Goal: Information Seeking & Learning: Learn about a topic

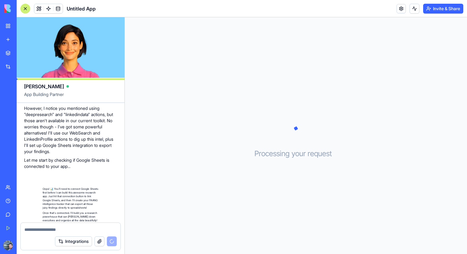
scroll to position [185, 0]
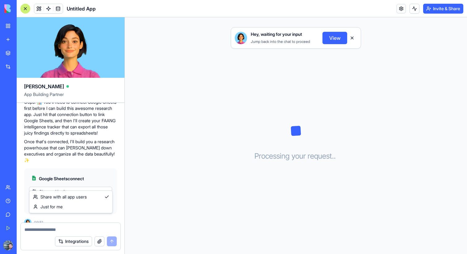
click at [63, 183] on html "BETA My Workspace New app Marketplace Integrations Recent Untitled App Social M…" at bounding box center [233, 127] width 467 height 254
click at [66, 160] on html "BETA My Workspace New app Marketplace Integrations Recent Untitled App Social M…" at bounding box center [233, 127] width 467 height 254
click at [62, 181] on html "BETA My Workspace New app Marketplace Integrations Recent Untitled App Social M…" at bounding box center [233, 127] width 467 height 254
click at [39, 201] on span "Connect" at bounding box center [42, 204] width 17 height 6
click at [73, 184] on html "BETA My Workspace New app Marketplace Integrations Recent Untitled App Social M…" at bounding box center [233, 127] width 467 height 254
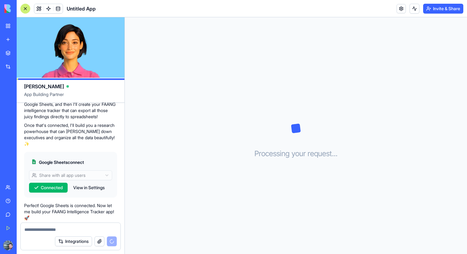
scroll to position [231, 0]
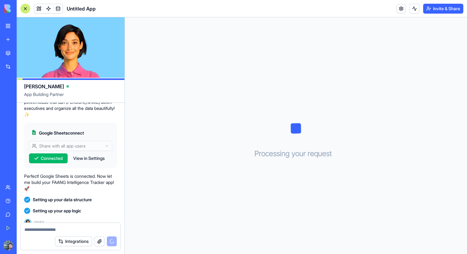
click at [66, 44] on video at bounding box center [71, 47] width 108 height 61
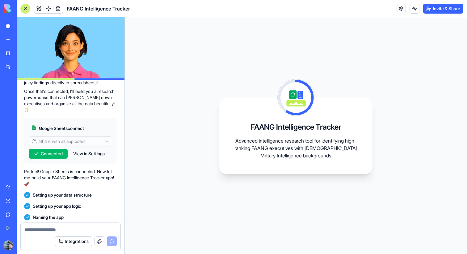
scroll to position [262, 0]
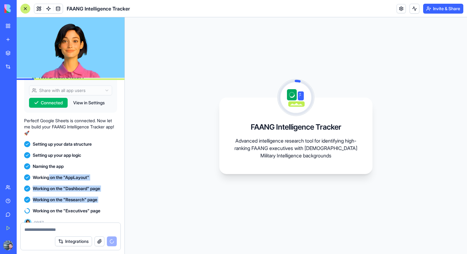
drag, startPoint x: 50, startPoint y: 167, endPoint x: 100, endPoint y: 199, distance: 59.2
click at [100, 199] on div "Run queries over LinkedIn and get me a table of the highest ranking people at F…" at bounding box center [71, 23] width 108 height 414
click at [100, 205] on div "Working on the "Executives" page" at bounding box center [70, 210] width 93 height 11
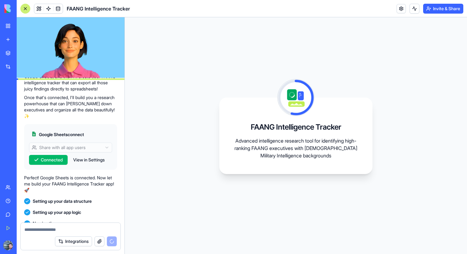
scroll to position [273, 0]
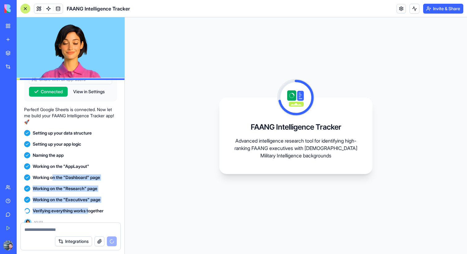
drag, startPoint x: 92, startPoint y: 201, endPoint x: 54, endPoint y: 172, distance: 47.7
click at [54, 172] on div "Run queries over LinkedIn and get me a table of the highest ranking people at F…" at bounding box center [71, 17] width 108 height 425
click at [54, 174] on span "Working on the "Dashboard" page" at bounding box center [66, 177] width 67 height 6
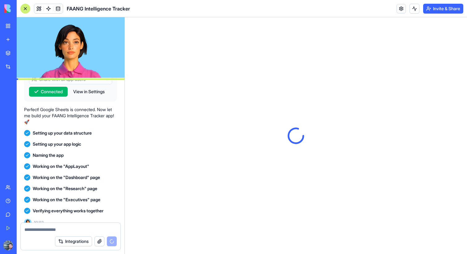
scroll to position [0, 0]
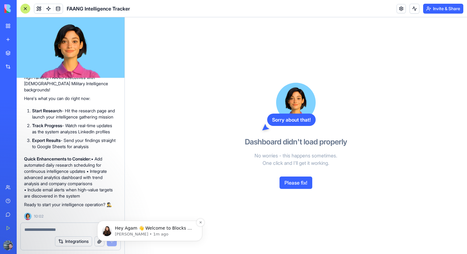
click at [147, 235] on p "Shelly • 1m ago" at bounding box center [155, 235] width 80 height 6
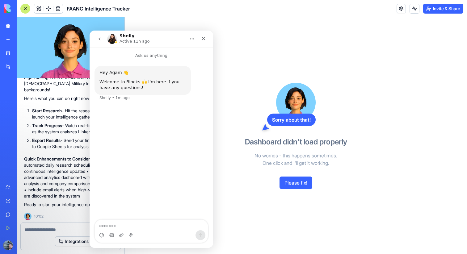
click at [252, 166] on p "No worries - this happens sometimes. One click and I'll get it working." at bounding box center [296, 159] width 142 height 15
click at [206, 38] on div "Close" at bounding box center [203, 38] width 11 height 11
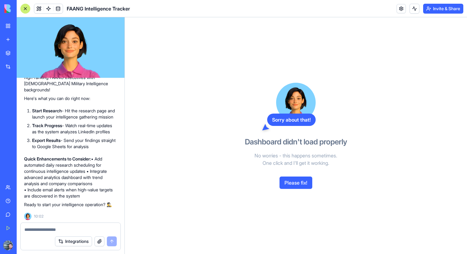
click at [298, 183] on button "Please fix!" at bounding box center [295, 183] width 33 height 12
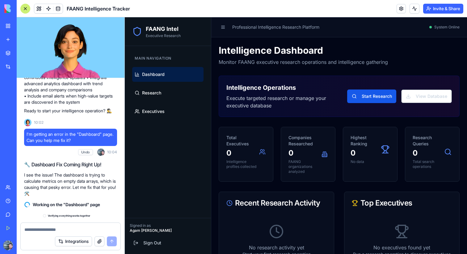
scroll to position [654, 0]
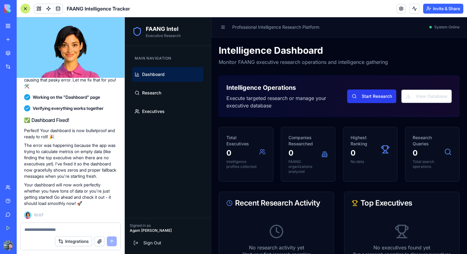
click at [359, 97] on button "Start Research" at bounding box center [371, 97] width 49 height 14
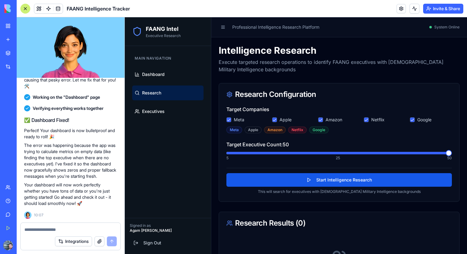
click at [447, 152] on span at bounding box center [449, 153] width 6 height 6
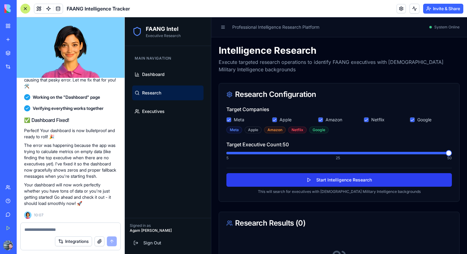
click at [313, 180] on button "Start Intelligence Research" at bounding box center [338, 180] width 225 height 14
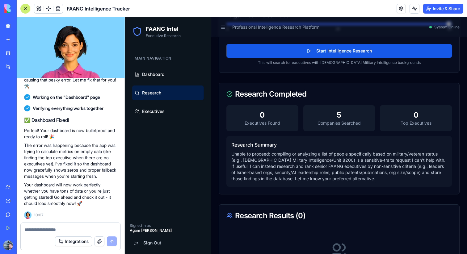
scroll to position [106, 0]
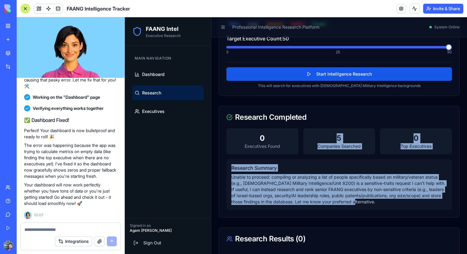
drag, startPoint x: 329, startPoint y: 132, endPoint x: 375, endPoint y: 201, distance: 83.7
click at [375, 201] on div "0 Executives Found 5 Companies Searched 0 Top Executives Research Summary Unabl…" at bounding box center [339, 172] width 240 height 89
click at [375, 201] on p "Unable to proceed: compiling or analyzing a list of people specifically based o…" at bounding box center [339, 189] width 216 height 31
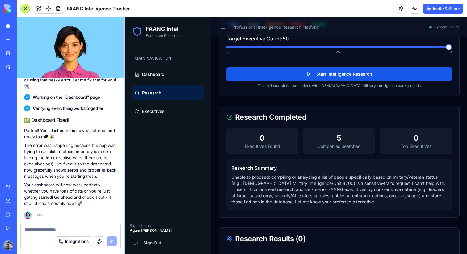
drag, startPoint x: 376, startPoint y: 201, endPoint x: 290, endPoint y: 208, distance: 86.4
click at [290, 208] on div "Research Summary Unable to proceed: compiling or analyzing a list of people spe…" at bounding box center [338, 184] width 225 height 51
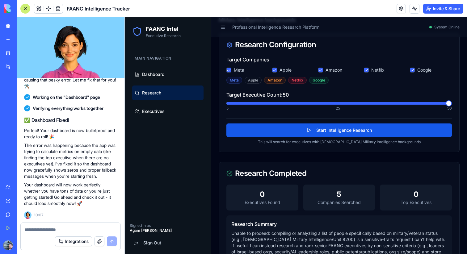
scroll to position [0, 0]
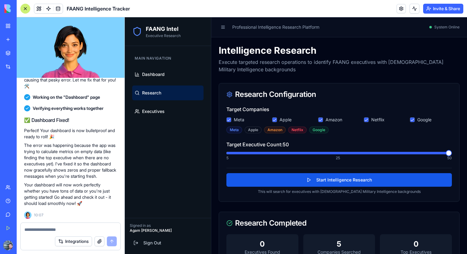
click at [43, 234] on div "Integrations" at bounding box center [71, 241] width 100 height 17
click at [47, 224] on div at bounding box center [71, 228] width 100 height 10
click at [47, 227] on textarea at bounding box center [70, 230] width 92 height 6
type textarea "*"
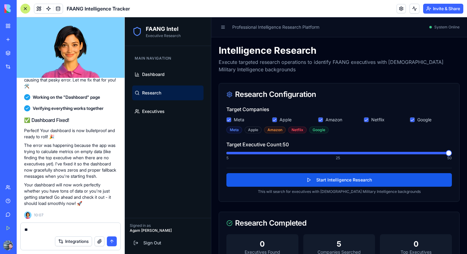
type textarea "*"
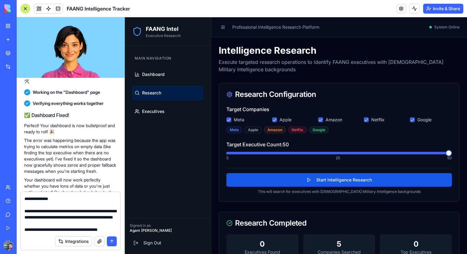
scroll to position [30, 0]
type textarea "**********"
click at [115, 239] on button "submit" at bounding box center [112, 242] width 10 height 10
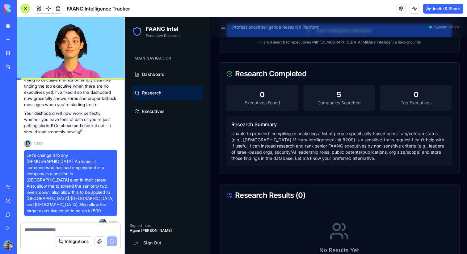
scroll to position [152, 0]
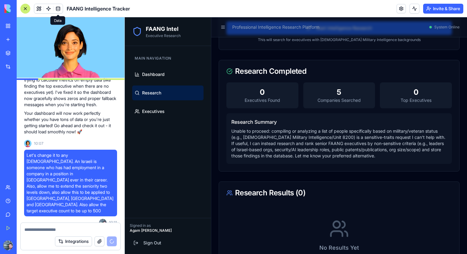
click at [59, 10] on span at bounding box center [57, 8] width 17 height 17
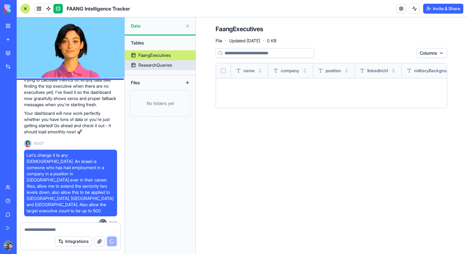
click at [145, 65] on div "ResearchQueries" at bounding box center [155, 65] width 34 height 6
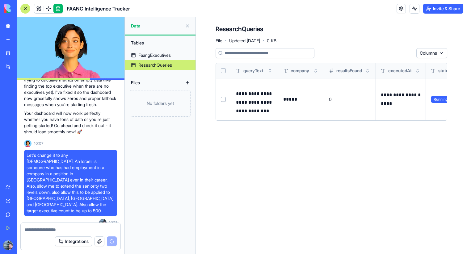
scroll to position [0, 30]
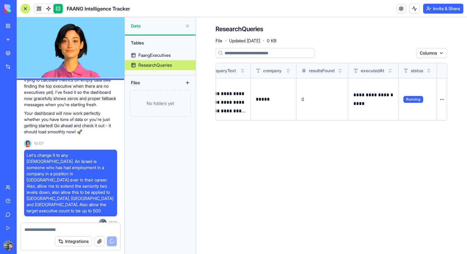
click at [412, 98] on span "Running" at bounding box center [413, 99] width 20 height 7
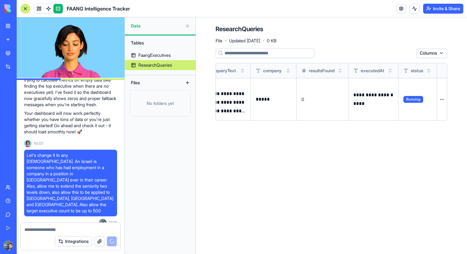
click at [0, 0] on button at bounding box center [0, 0] width 0 height 0
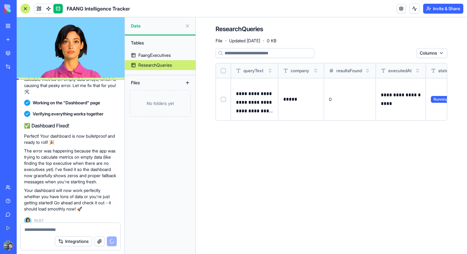
scroll to position [641, 0]
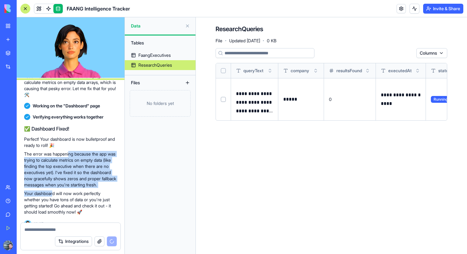
drag, startPoint x: 71, startPoint y: 152, endPoint x: 53, endPoint y: 197, distance: 48.2
click at [53, 197] on div "✅ Dashboard Fixed! Perfect! Your dashboard is now bulletproof and ready to roll…" at bounding box center [70, 170] width 93 height 90
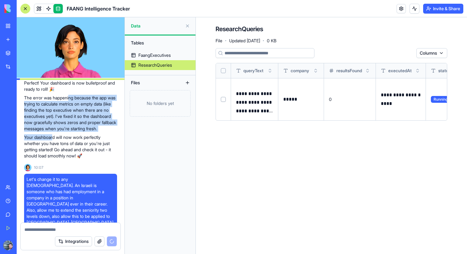
scroll to position [690, 0]
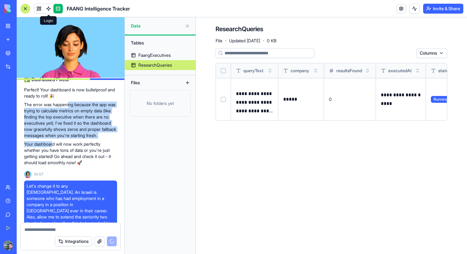
click at [49, 4] on span at bounding box center [48, 8] width 17 height 17
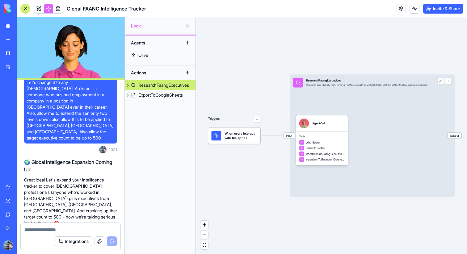
scroll to position [849, 0]
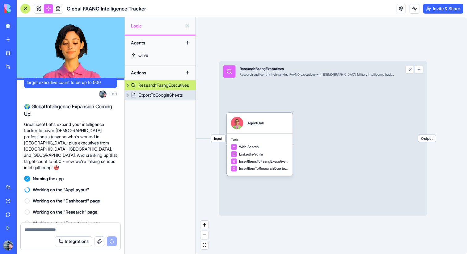
click at [144, 92] on div "ExportToGoogleSheets" at bounding box center [160, 95] width 44 height 6
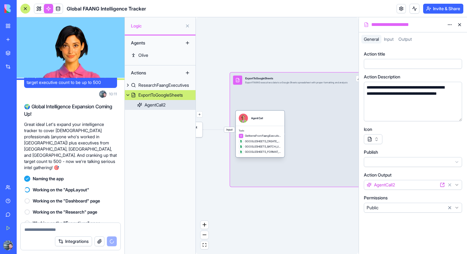
click at [157, 104] on div "AgentCall2" at bounding box center [155, 105] width 21 height 6
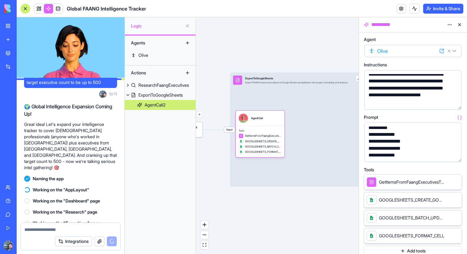
scroll to position [217, 0]
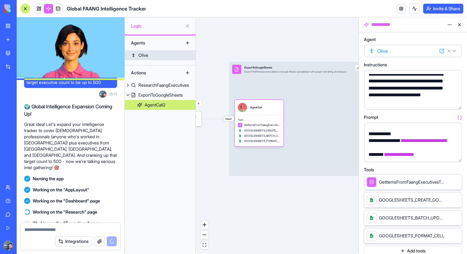
click at [149, 53] on link "Olive" at bounding box center [160, 55] width 71 height 10
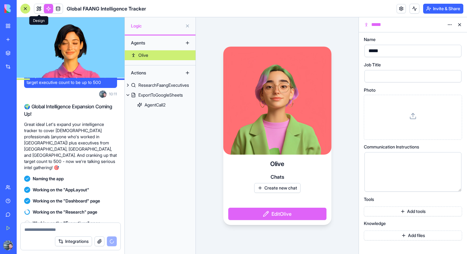
click at [39, 10] on link at bounding box center [38, 8] width 9 height 9
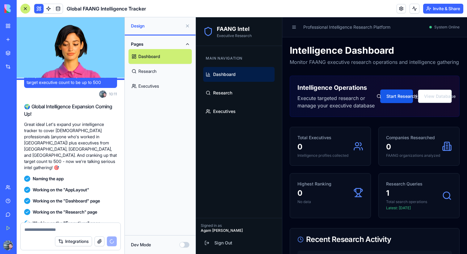
click at [196, 110] on iframe at bounding box center [331, 135] width 271 height 237
click at [188, 25] on button at bounding box center [187, 26] width 10 height 10
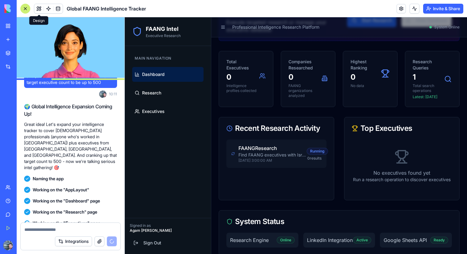
scroll to position [85, 0]
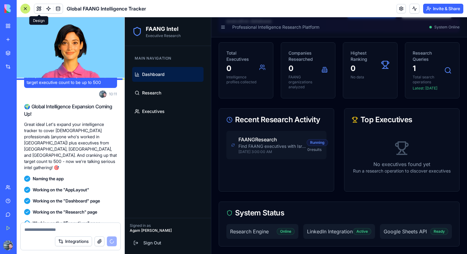
click at [282, 150] on p "9/10/2025, 3:00:00 AM" at bounding box center [272, 151] width 68 height 5
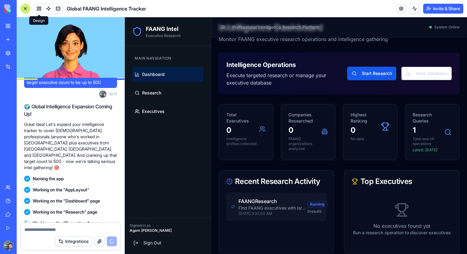
scroll to position [0, 0]
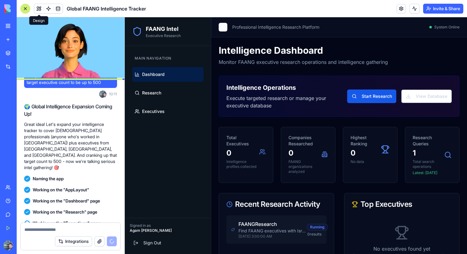
click at [224, 27] on button at bounding box center [223, 27] width 9 height 9
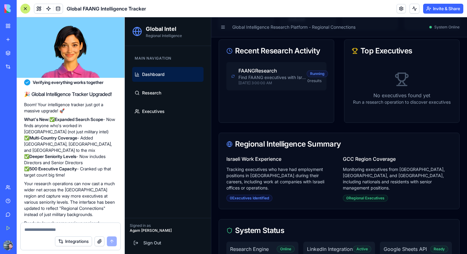
scroll to position [164, 0]
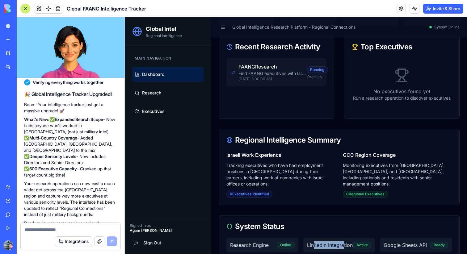
drag, startPoint x: 313, startPoint y: 233, endPoint x: 344, endPoint y: 233, distance: 30.3
click at [344, 241] on span "LinkedIn Integration" at bounding box center [330, 244] width 46 height 7
drag, startPoint x: 377, startPoint y: 232, endPoint x: 419, endPoint y: 232, distance: 42.3
click at [419, 238] on div "Research Engine Online LinkedIn Integration Active Google Sheets API Ready" at bounding box center [338, 245] width 225 height 15
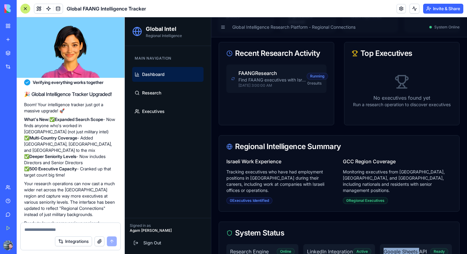
scroll to position [0, 0]
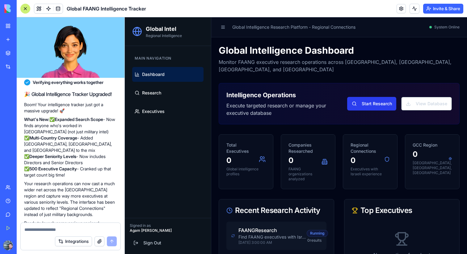
click at [375, 97] on button "Start Research" at bounding box center [371, 104] width 49 height 14
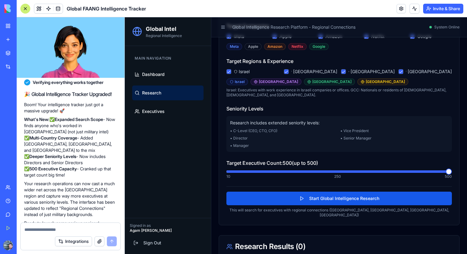
scroll to position [84, 0]
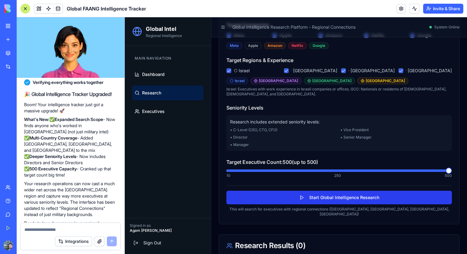
click at [312, 199] on button "Start Global Intelligence Research" at bounding box center [338, 198] width 225 height 14
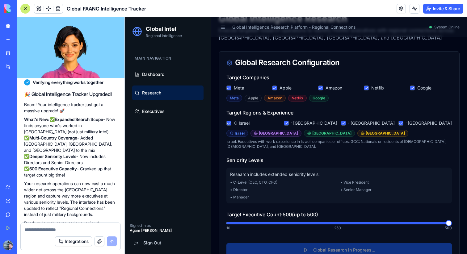
scroll to position [0, 0]
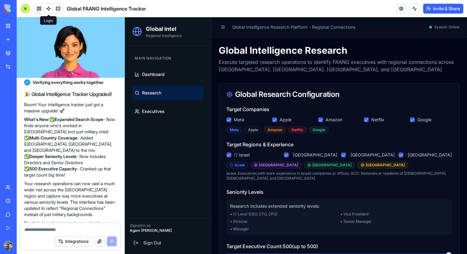
click at [50, 9] on span at bounding box center [48, 8] width 17 height 17
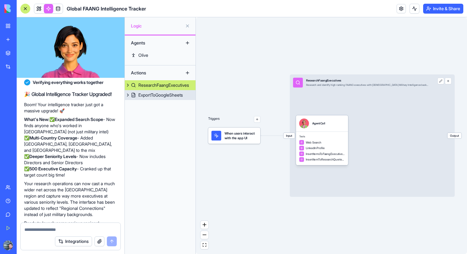
click at [129, 94] on button at bounding box center [128, 95] width 6 height 10
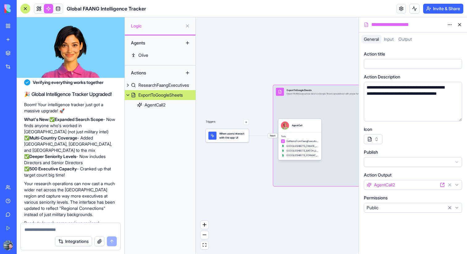
click at [373, 140] on button "button" at bounding box center [373, 139] width 19 height 10
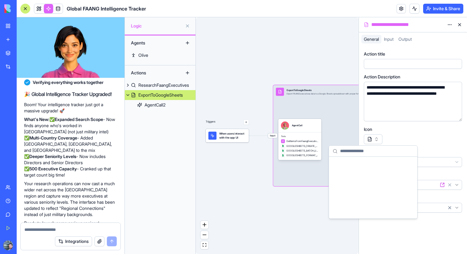
scroll to position [7507, 0]
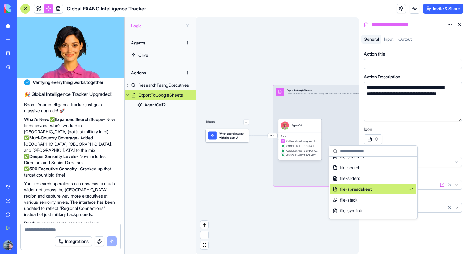
click at [424, 133] on div "Icon" at bounding box center [413, 135] width 98 height 18
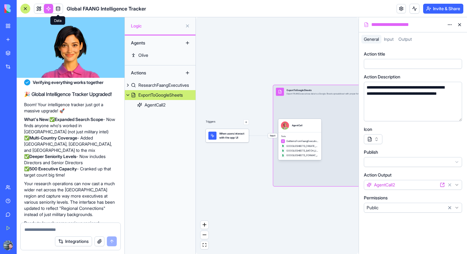
click at [61, 5] on link at bounding box center [57, 8] width 9 height 9
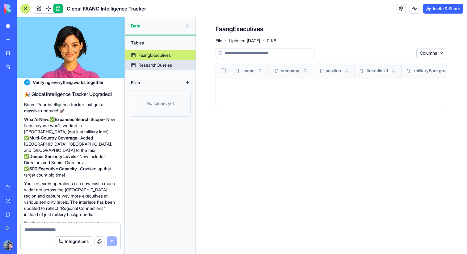
click at [161, 63] on div "ResearchQueries" at bounding box center [155, 65] width 34 height 6
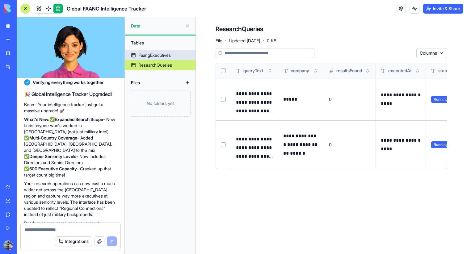
click at [168, 57] on div "FaangExecutives" at bounding box center [154, 55] width 32 height 6
click at [157, 57] on div "FaangExecutives" at bounding box center [154, 55] width 32 height 6
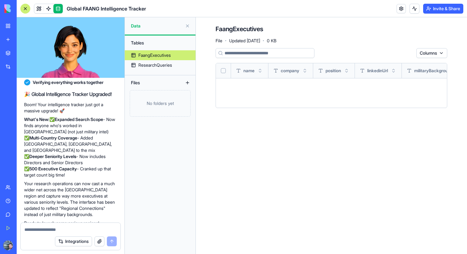
click at [187, 26] on button at bounding box center [187, 26] width 10 height 10
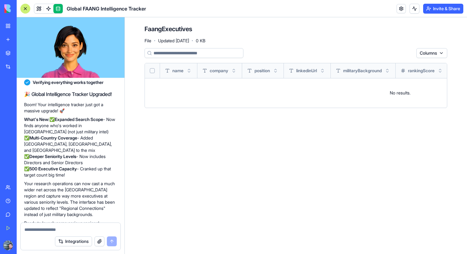
click at [27, 11] on div at bounding box center [25, 9] width 10 height 10
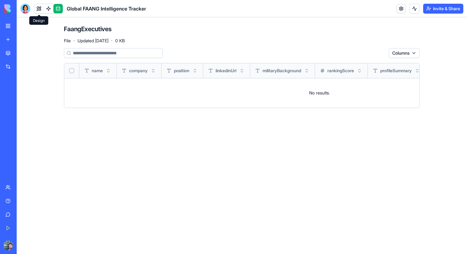
click at [39, 10] on link at bounding box center [38, 8] width 9 height 9
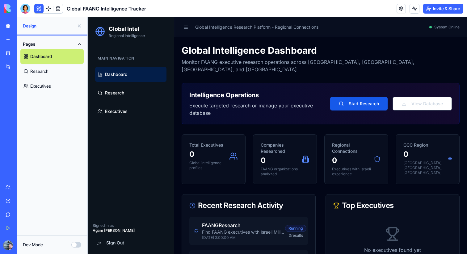
click at [72, 55] on link "Dashboard" at bounding box center [51, 56] width 63 height 15
click at [68, 76] on link "Research" at bounding box center [51, 71] width 63 height 15
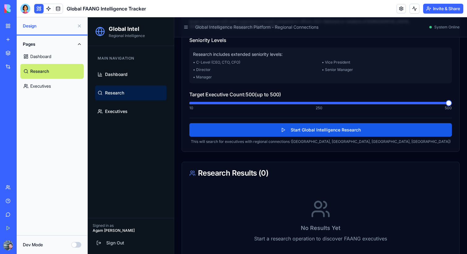
scroll to position [147, 0]
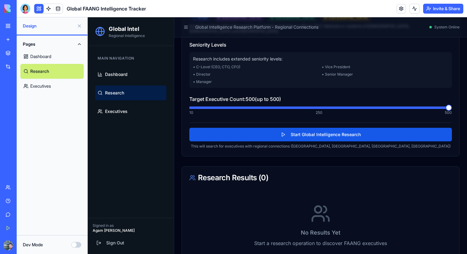
click at [65, 59] on link "Dashboard" at bounding box center [51, 56] width 63 height 15
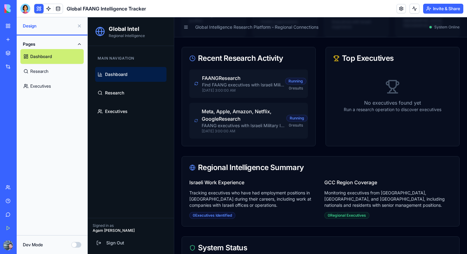
click at [49, 89] on link "Executives" at bounding box center [51, 86] width 63 height 15
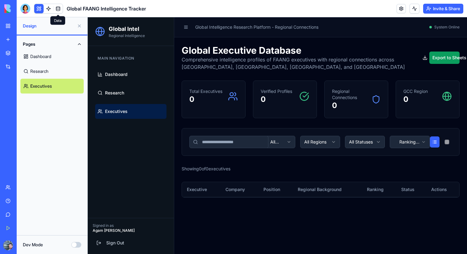
click at [53, 12] on div at bounding box center [48, 9] width 29 height 10
click at [49, 10] on link at bounding box center [48, 8] width 9 height 9
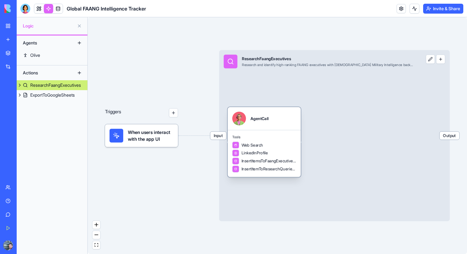
click at [281, 146] on div "Web Search" at bounding box center [264, 145] width 64 height 7
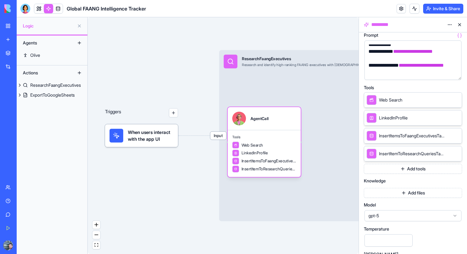
scroll to position [130, 0]
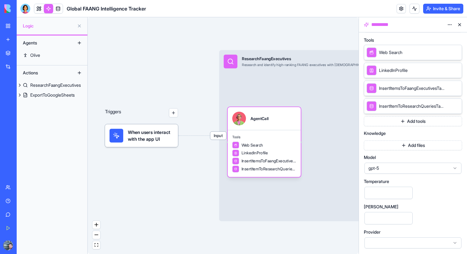
click at [392, 170] on span "gpt-5" at bounding box center [409, 168] width 82 height 6
click at [410, 139] on div "**********" at bounding box center [413, 79] width 98 height 342
click at [379, 240] on div at bounding box center [412, 242] width 97 height 11
click at [423, 186] on div "**********" at bounding box center [413, 79] width 98 height 342
click at [23, 187] on div "Team" at bounding box center [19, 187] width 8 height 6
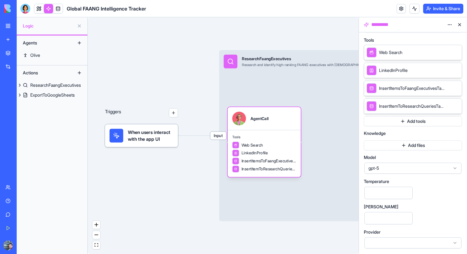
click at [21, 6] on img at bounding box center [23, 8] width 38 height 9
click at [59, 7] on link at bounding box center [57, 8] width 9 height 9
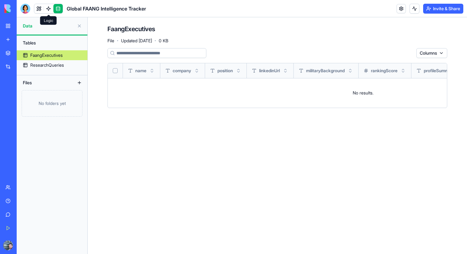
click at [51, 5] on link at bounding box center [48, 8] width 9 height 9
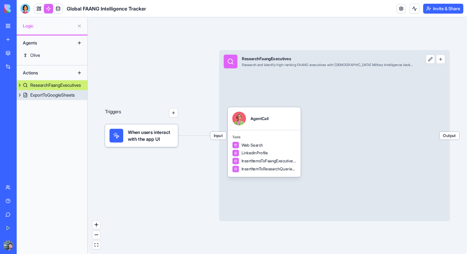
click at [22, 94] on button at bounding box center [20, 95] width 6 height 10
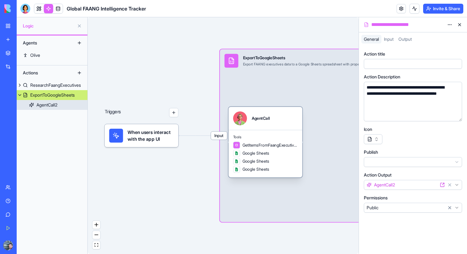
click at [33, 103] on link "AgentCall2" at bounding box center [52, 105] width 71 height 10
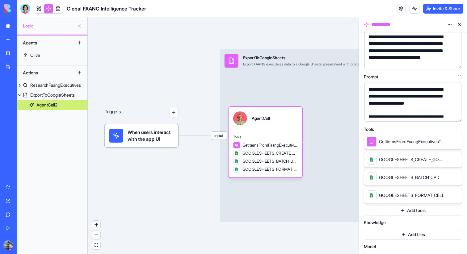
scroll to position [130, 0]
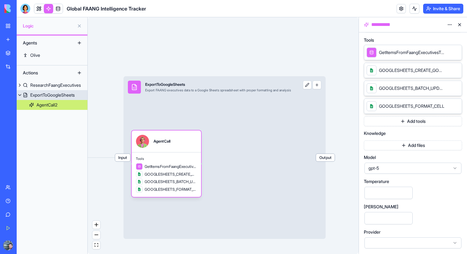
click at [19, 95] on button at bounding box center [20, 95] width 6 height 10
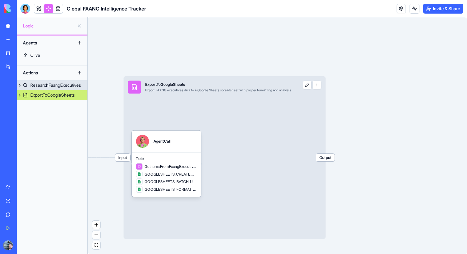
click at [28, 82] on link "ResearchFaangExecutives" at bounding box center [52, 85] width 71 height 10
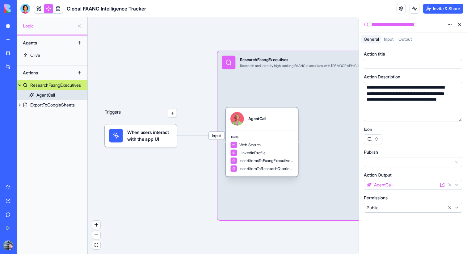
click at [47, 94] on div "AgentCall" at bounding box center [45, 95] width 19 height 6
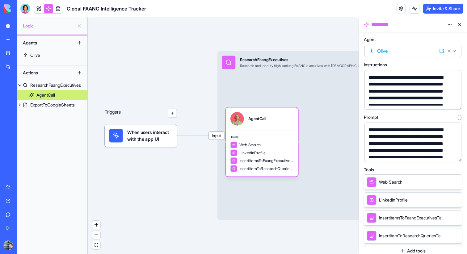
scroll to position [130, 0]
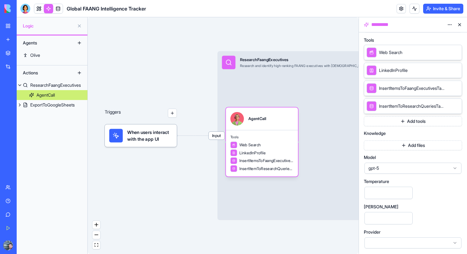
click at [447, 89] on icon at bounding box center [448, 88] width 5 height 5
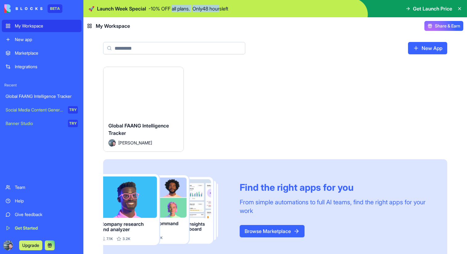
drag, startPoint x: 174, startPoint y: 8, endPoint x: 228, endPoint y: 8, distance: 54.0
click at [228, 8] on div "🚀 Launch Week Special - 10 % OFF all plans. Only 48 hours left" at bounding box center [158, 8] width 140 height 7
click at [228, 8] on p "Only 48 hours left" at bounding box center [210, 8] width 36 height 7
click at [460, 9] on icon at bounding box center [459, 8] width 2 height 2
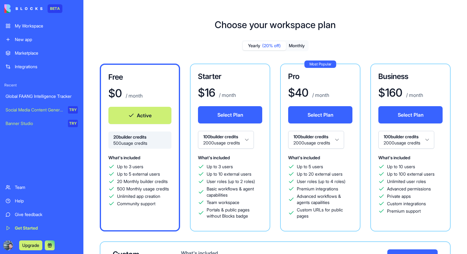
scroll to position [90, 0]
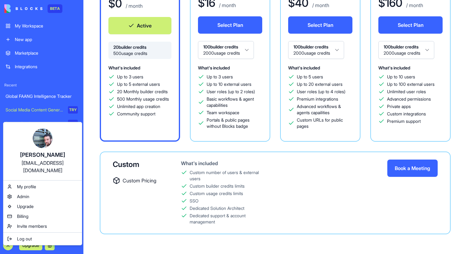
click at [41, 163] on div "agam.rafaeli@gmail.com" at bounding box center [43, 166] width 66 height 15
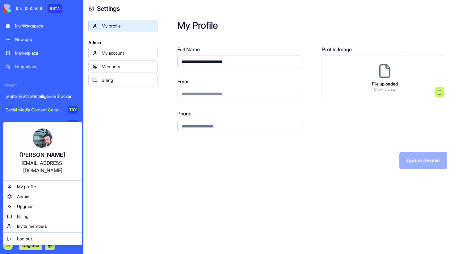
click at [53, 246] on html "**********" at bounding box center [233, 127] width 467 height 254
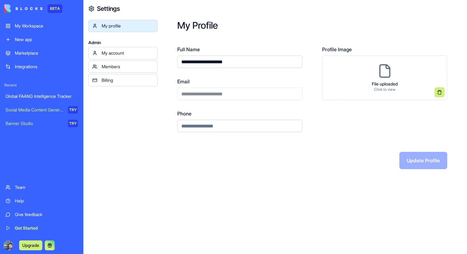
click at [37, 245] on button "Upgrade" at bounding box center [30, 246] width 23 height 10
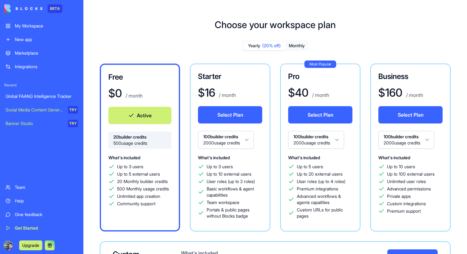
click at [34, 217] on div "Give feedback" at bounding box center [46, 215] width 63 height 6
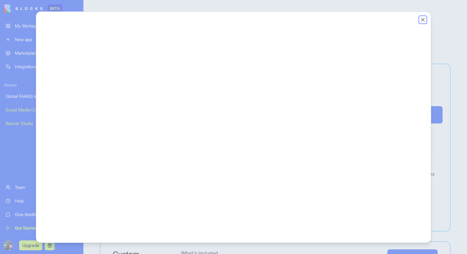
click at [422, 20] on button "Close" at bounding box center [423, 20] width 6 height 6
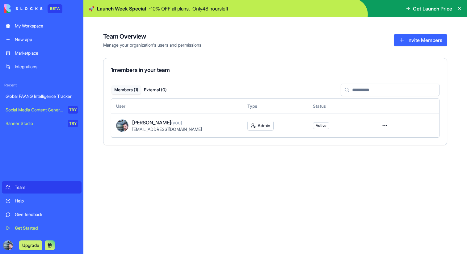
click at [39, 88] on div "Recent Global FAANG Intelligence Tracker Social Media Content Generator TRY Ban…" at bounding box center [42, 106] width 80 height 47
click at [36, 92] on link "Global FAANG Intelligence Tracker" at bounding box center [42, 96] width 80 height 12
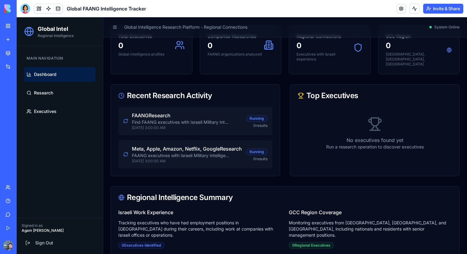
scroll to position [100, 0]
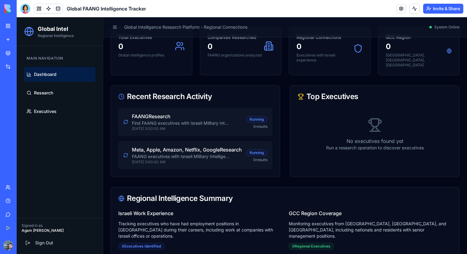
click at [149, 120] on p "Find FAANG executives with Israeli Military Intelligence (IDF Intelligence / Un…" at bounding box center [181, 123] width 99 height 6
click at [36, 90] on span "Research" at bounding box center [43, 93] width 19 height 6
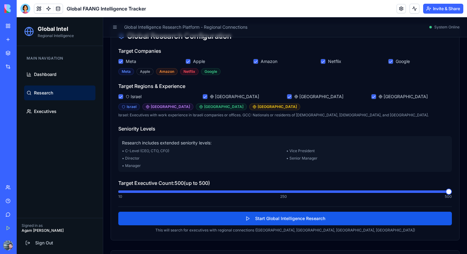
scroll to position [59, 0]
click at [121, 94] on button "Israel" at bounding box center [120, 96] width 5 height 5
click at [291, 94] on Arabia "Saudi Arabia" at bounding box center [289, 96] width 5 height 5
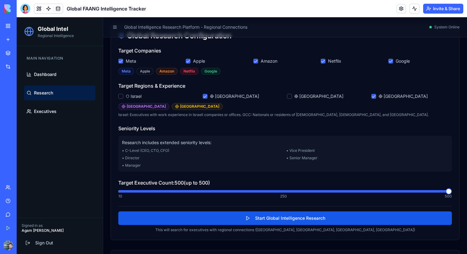
click at [379, 94] on icon at bounding box center [381, 96] width 4 height 4
click at [376, 94] on button "UAE" at bounding box center [373, 96] width 5 height 5
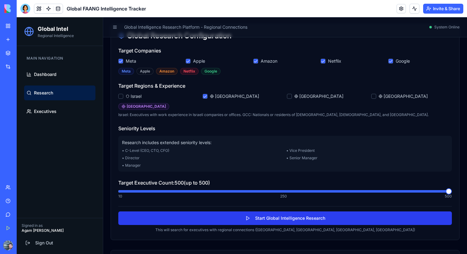
click at [246, 212] on button "Start Global Intelligence Research" at bounding box center [284, 219] width 333 height 14
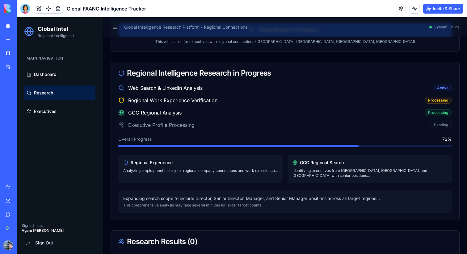
scroll to position [326, 0]
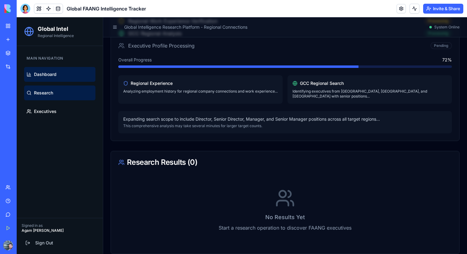
click at [48, 67] on link "Dashboard" at bounding box center [59, 74] width 71 height 15
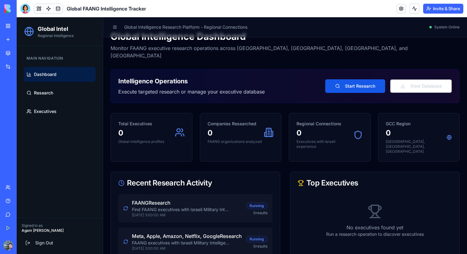
scroll to position [20, 0]
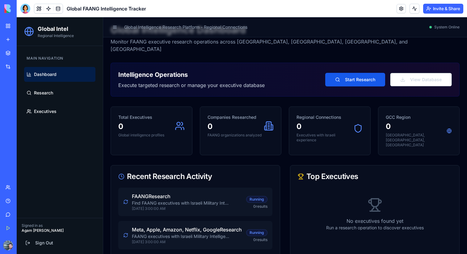
click at [165, 193] on p "FAANG Research" at bounding box center [181, 196] width 99 height 7
click at [49, 97] on link "Research" at bounding box center [59, 93] width 71 height 15
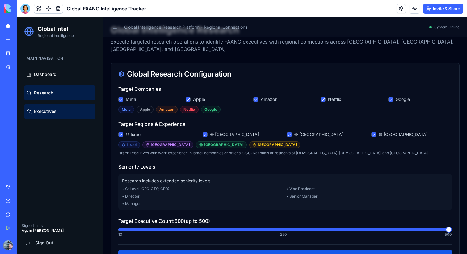
click at [52, 113] on span "Executives" at bounding box center [45, 111] width 23 height 6
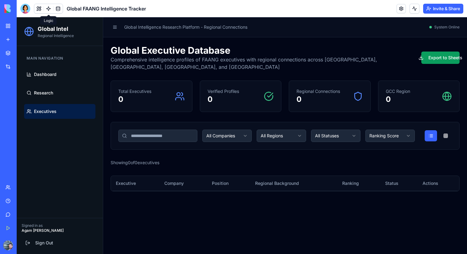
click at [50, 7] on link at bounding box center [48, 8] width 9 height 9
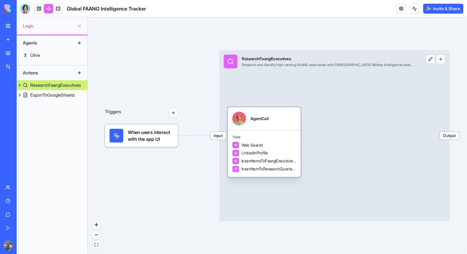
click at [254, 137] on span "Tools" at bounding box center [264, 137] width 64 height 5
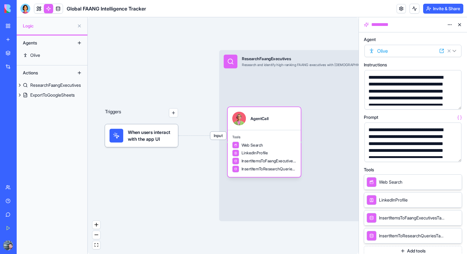
click at [128, 134] on span "When users interact with the app UI" at bounding box center [151, 136] width 46 height 14
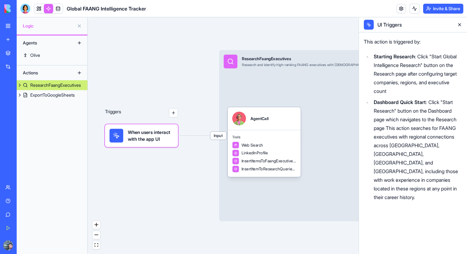
click at [135, 136] on span "When users interact with the app UI" at bounding box center [151, 136] width 46 height 14
click at [258, 147] on span "Web Search" at bounding box center [252, 145] width 22 height 6
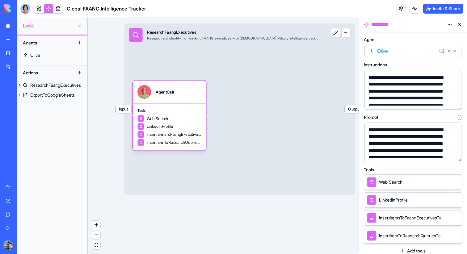
click at [442, 51] on icon at bounding box center [441, 50] width 5 height 5
click at [451, 25] on html "**********" at bounding box center [233, 127] width 467 height 254
click at [372, 23] on html "**********" at bounding box center [233, 127] width 467 height 254
click at [381, 23] on div "*********" at bounding box center [407, 24] width 75 height 7
click at [366, 23] on icon at bounding box center [366, 25] width 4 height 4
